Goal: Information Seeking & Learning: Learn about a topic

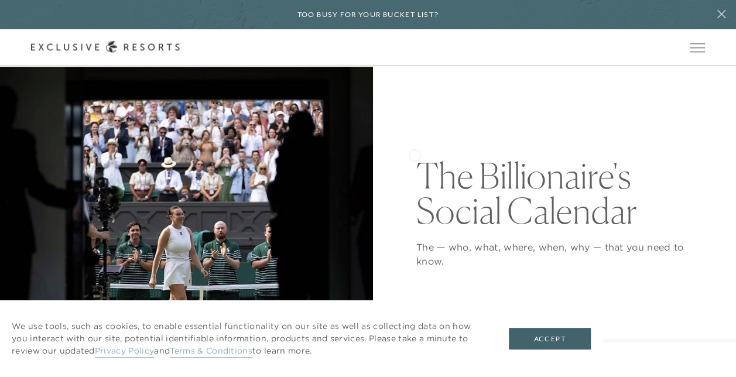
scroll to position [84, 0]
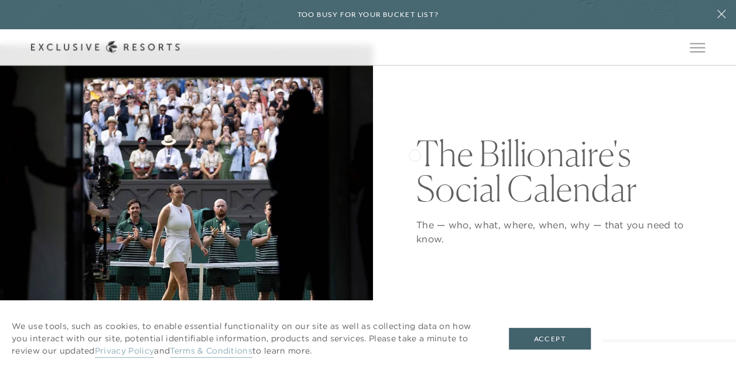
drag, startPoint x: 414, startPoint y: 105, endPoint x: 617, endPoint y: 221, distance: 234.3
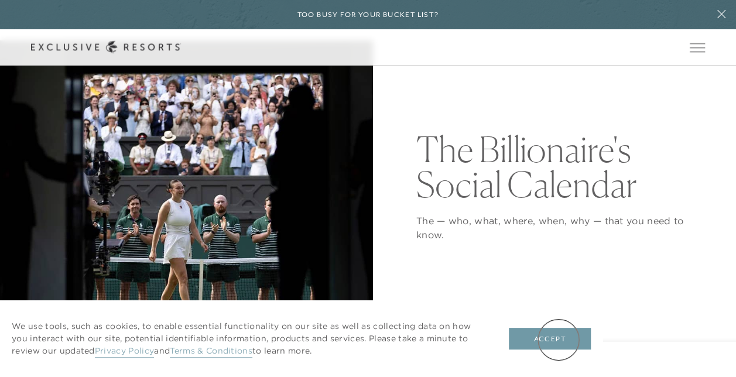
click at [559, 340] on button "Accept" at bounding box center [550, 339] width 82 height 22
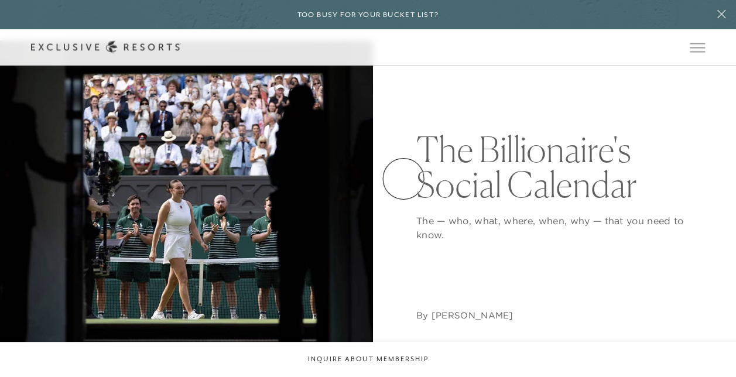
drag, startPoint x: 404, startPoint y: 179, endPoint x: 400, endPoint y: 193, distance: 15.2
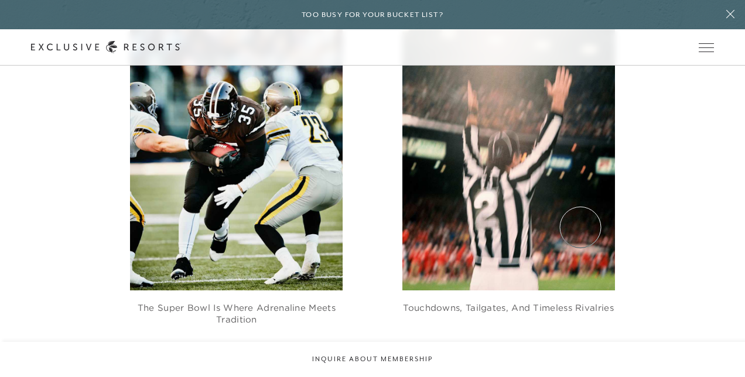
scroll to position [0, 0]
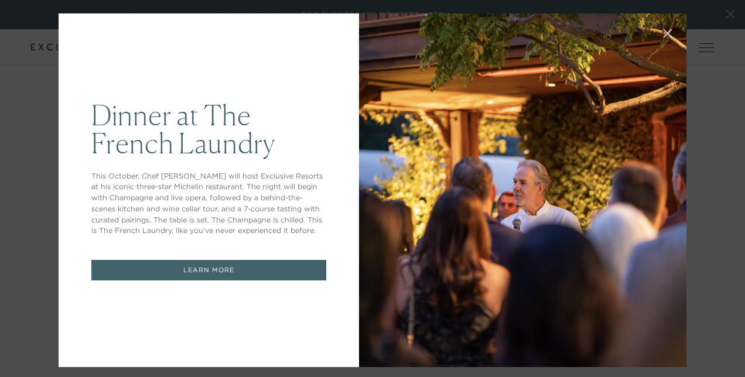
click at [664, 36] on icon at bounding box center [668, 34] width 8 height 8
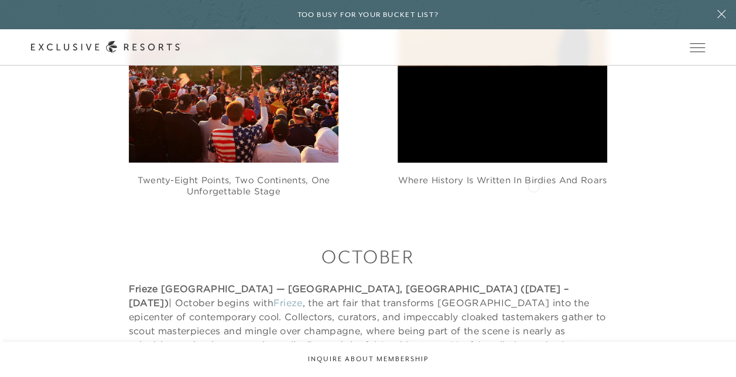
scroll to position [8417, 0]
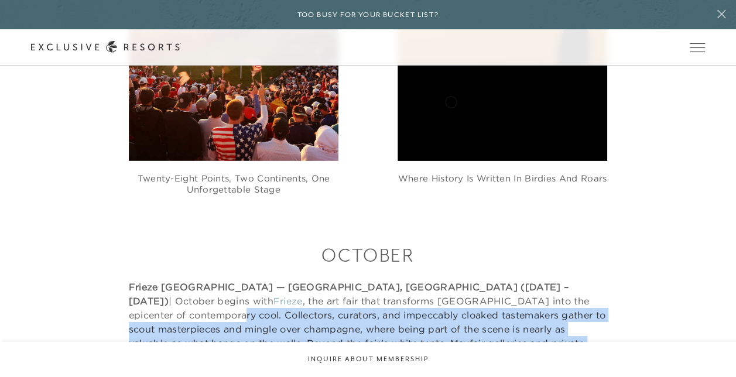
drag, startPoint x: 477, startPoint y: 154, endPoint x: 452, endPoint y: 101, distance: 58.7
click at [452, 280] on p "Frieze [GEOGRAPHIC_DATA] — [GEOGRAPHIC_DATA], [GEOGRAPHIC_DATA] ([DATE] – [DATE…" at bounding box center [368, 329] width 479 height 98
drag, startPoint x: 482, startPoint y: 107, endPoint x: 538, endPoint y: 179, distance: 91.9
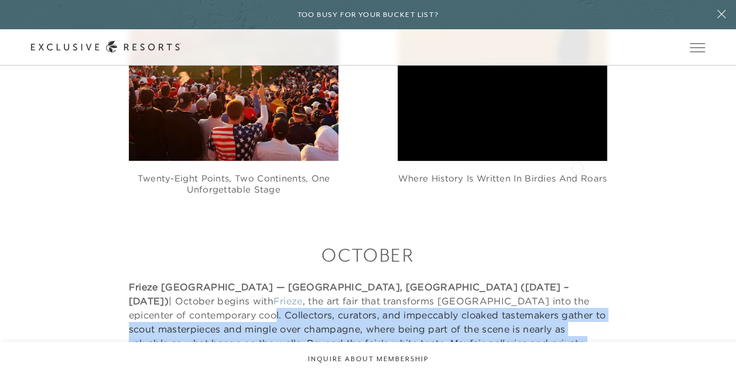
click at [588, 280] on p "Frieze [GEOGRAPHIC_DATA] — [GEOGRAPHIC_DATA], [GEOGRAPHIC_DATA] ([DATE] – [DATE…" at bounding box center [368, 329] width 479 height 98
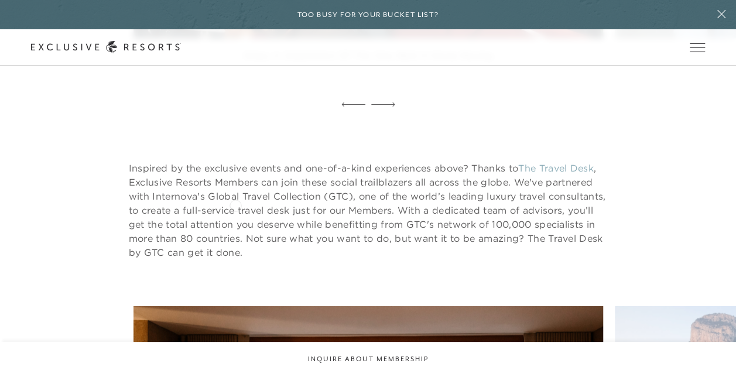
scroll to position [9861, 0]
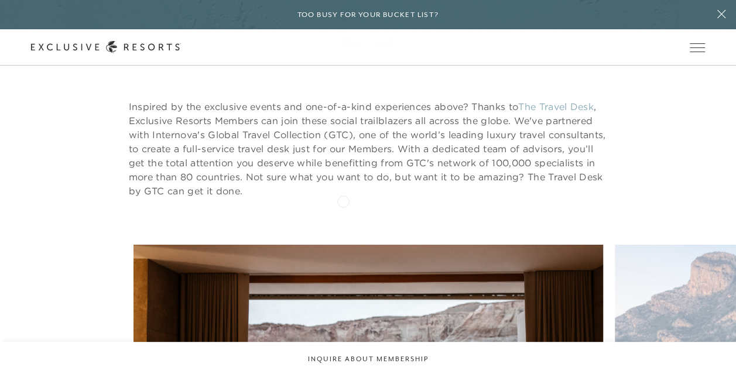
drag, startPoint x: 202, startPoint y: 203, endPoint x: 343, endPoint y: 200, distance: 141.2
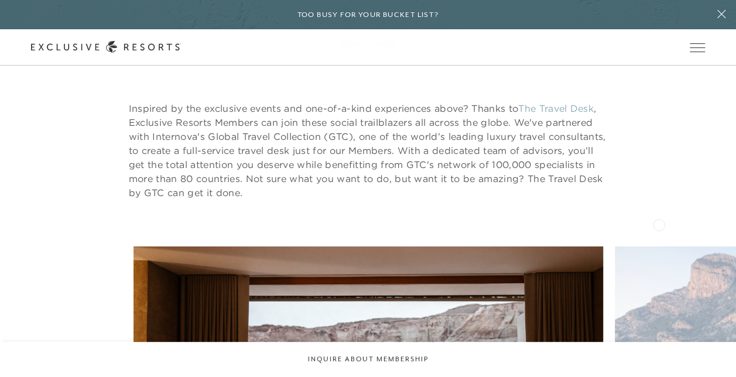
drag, startPoint x: 614, startPoint y: 234, endPoint x: 702, endPoint y: 217, distance: 89.5
